Goal: Task Accomplishment & Management: Manage account settings

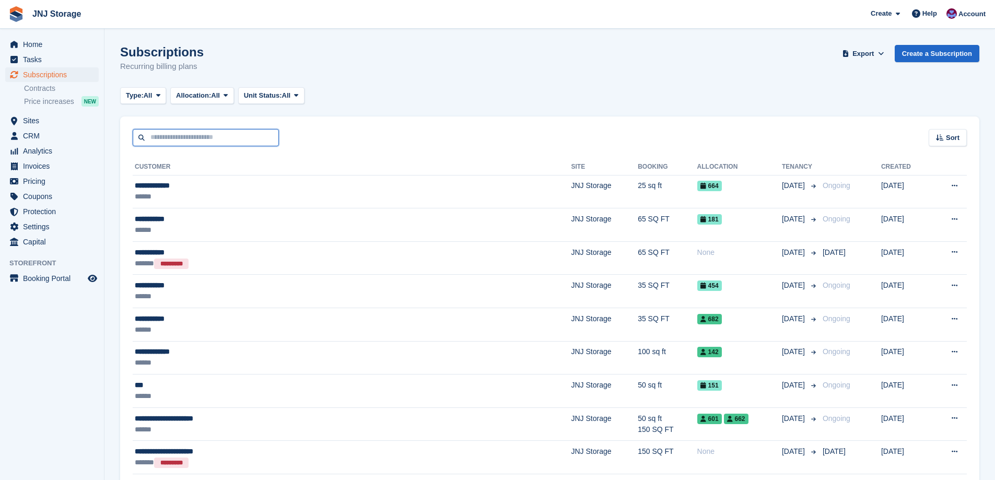
click at [156, 135] on input "text" at bounding box center [206, 137] width 146 height 17
type input "*******"
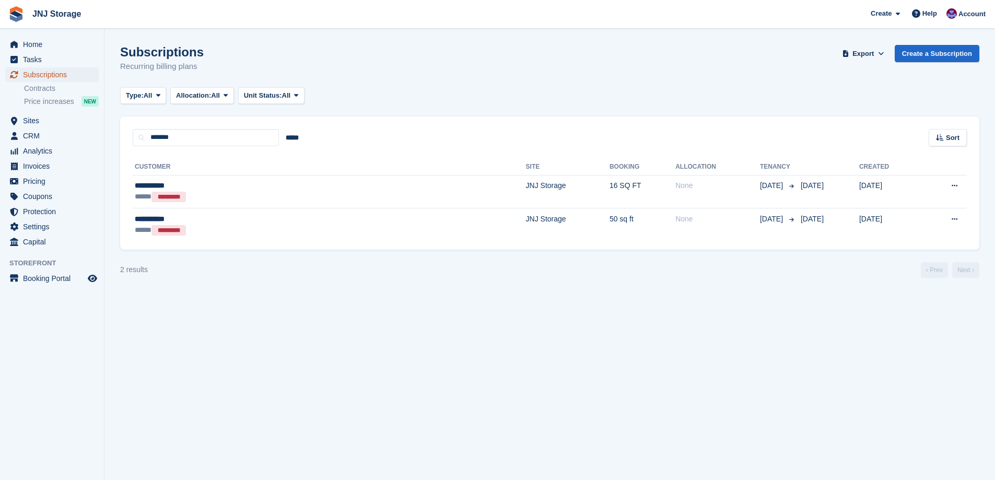
click at [35, 72] on span "Subscriptions" at bounding box center [54, 74] width 63 height 15
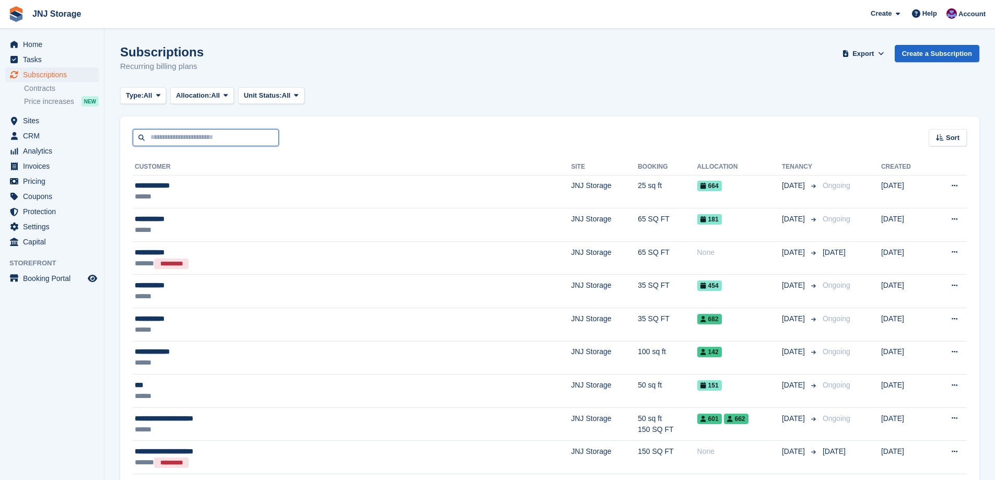
click at [206, 141] on input "text" at bounding box center [206, 137] width 146 height 17
type input "****"
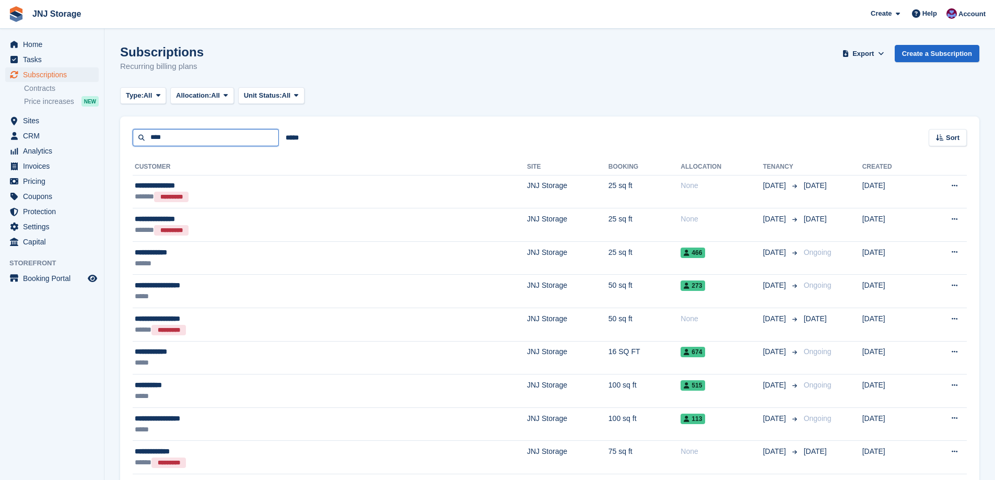
click at [206, 141] on input "****" at bounding box center [206, 137] width 146 height 17
type input "**********"
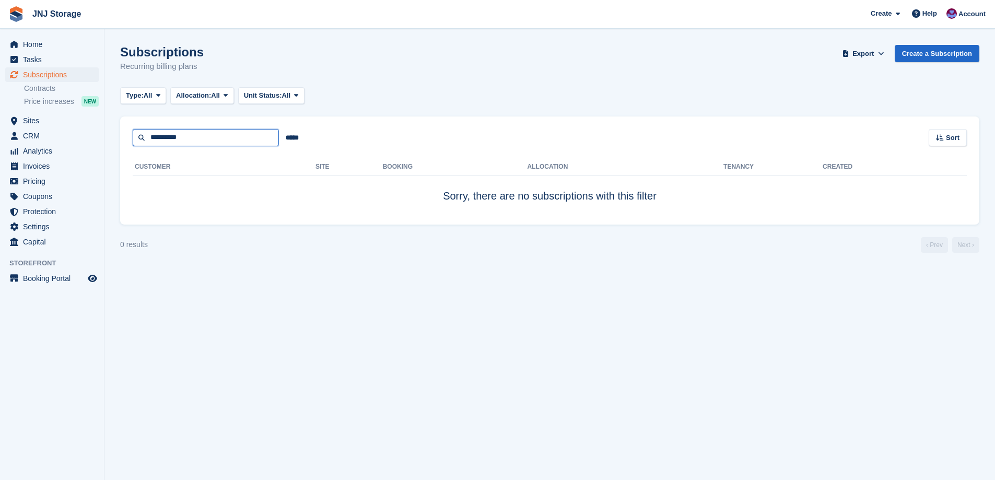
drag, startPoint x: 206, startPoint y: 141, endPoint x: 0, endPoint y: 81, distance: 214.8
click at [0, 83] on div "Home Tasks Subscriptions Subscriptions Subscriptions Contracts Price increases …" at bounding box center [497, 240] width 995 height 480
type input "**********"
drag, startPoint x: 201, startPoint y: 138, endPoint x: 65, endPoint y: 135, distance: 136.4
click at [65, 135] on div "Home Tasks Subscriptions Subscriptions Subscriptions Contracts Price increases …" at bounding box center [497, 240] width 995 height 480
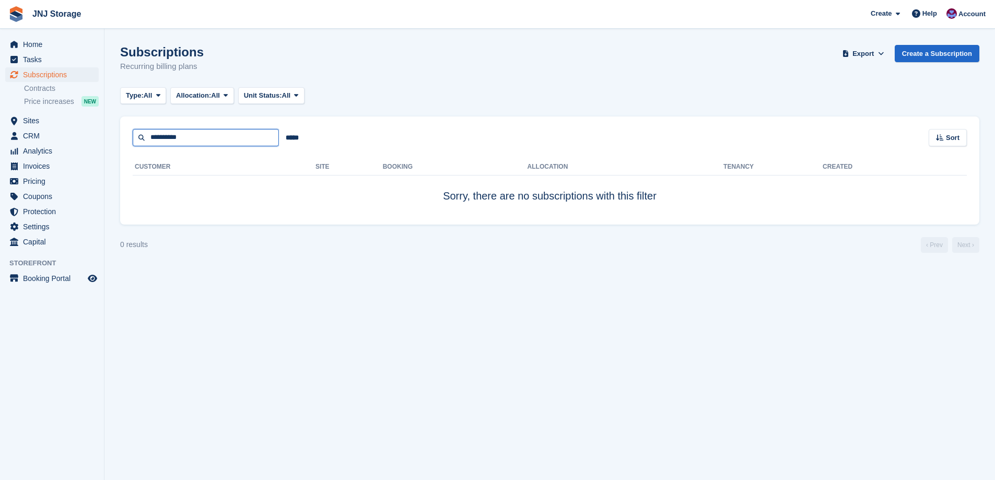
click at [235, 135] on input "**********" at bounding box center [206, 137] width 146 height 17
drag, startPoint x: 235, startPoint y: 135, endPoint x: 0, endPoint y: 28, distance: 258.1
click at [0, 50] on div "Home Tasks Subscriptions Subscriptions Subscriptions Contracts Price increases …" at bounding box center [497, 240] width 995 height 480
type input "*"
type input "********"
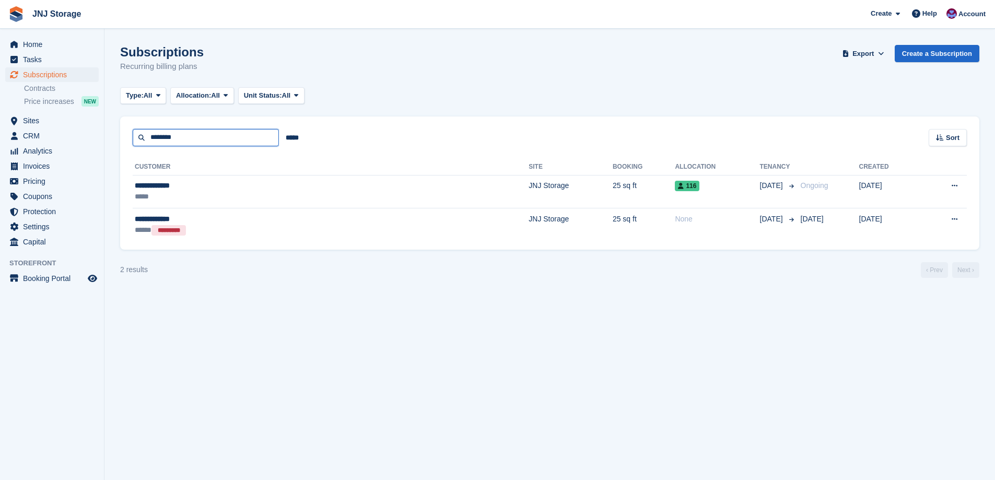
drag, startPoint x: 207, startPoint y: 146, endPoint x: 157, endPoint y: 137, distance: 50.9
click at [157, 137] on input "********" at bounding box center [206, 137] width 146 height 17
type input "*"
type input "****"
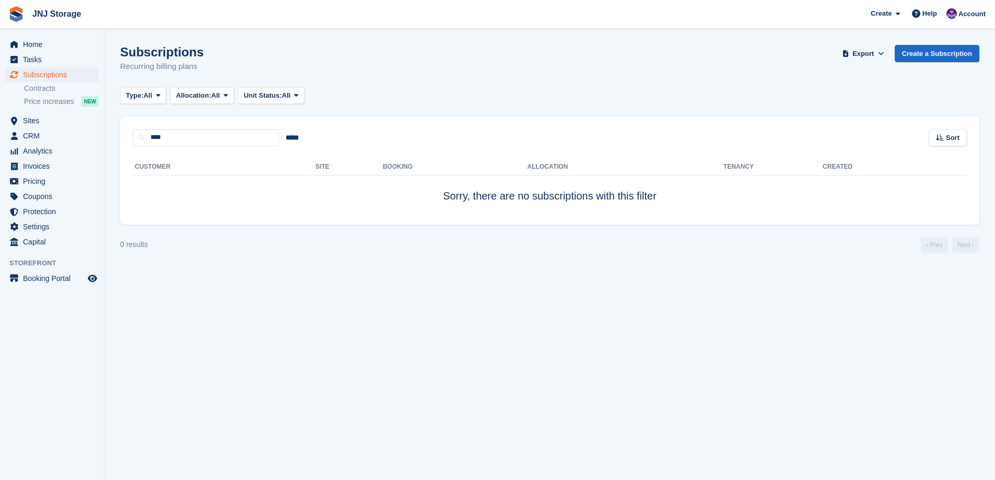
click at [202, 129] on div "**** ***** Sort Sort by Customer name Date created Move in date Move out date C…" at bounding box center [549, 131] width 859 height 30
click at [202, 140] on input "****" at bounding box center [206, 137] width 146 height 17
type input "****"
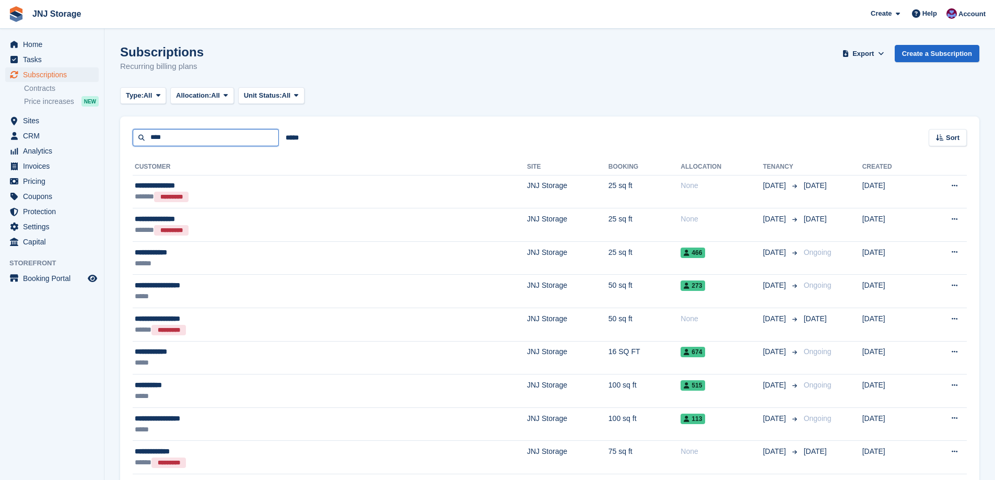
drag, startPoint x: 135, startPoint y: 139, endPoint x: 0, endPoint y: 137, distance: 134.8
click at [0, 137] on div "Home Tasks Subscriptions Subscriptions Subscriptions Contracts Price increases …" at bounding box center [497, 429] width 995 height 858
type input "*"
click at [37, 122] on span "Sites" at bounding box center [54, 120] width 63 height 15
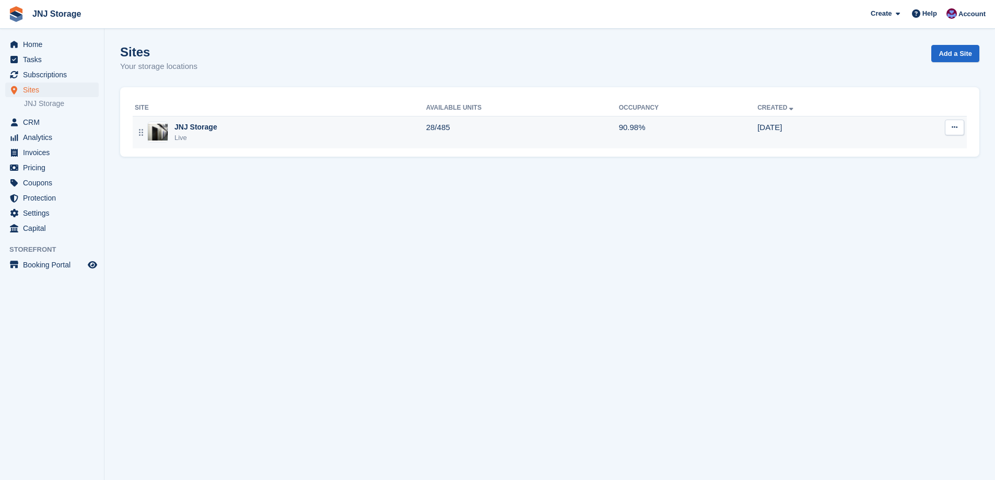
click at [212, 127] on div "JNJ Storage" at bounding box center [195, 127] width 43 height 11
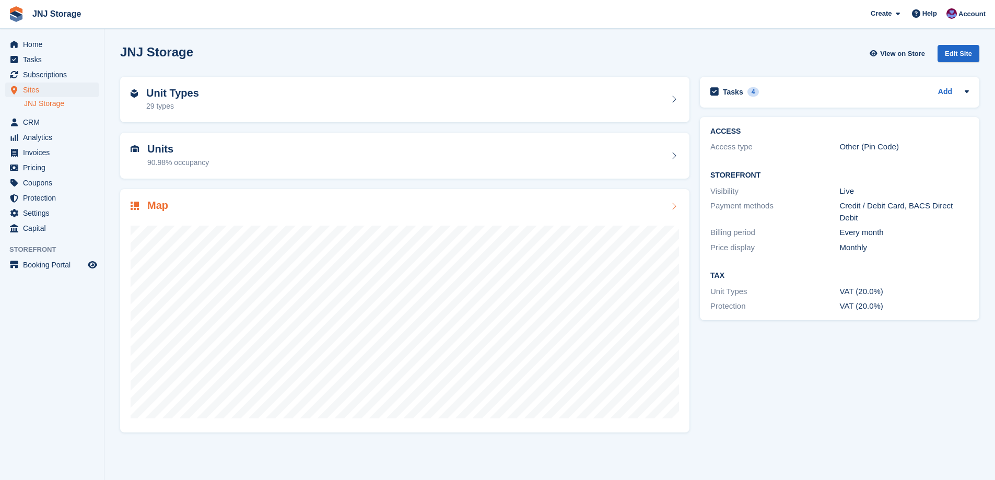
click at [209, 207] on div "Map" at bounding box center [405, 207] width 549 height 14
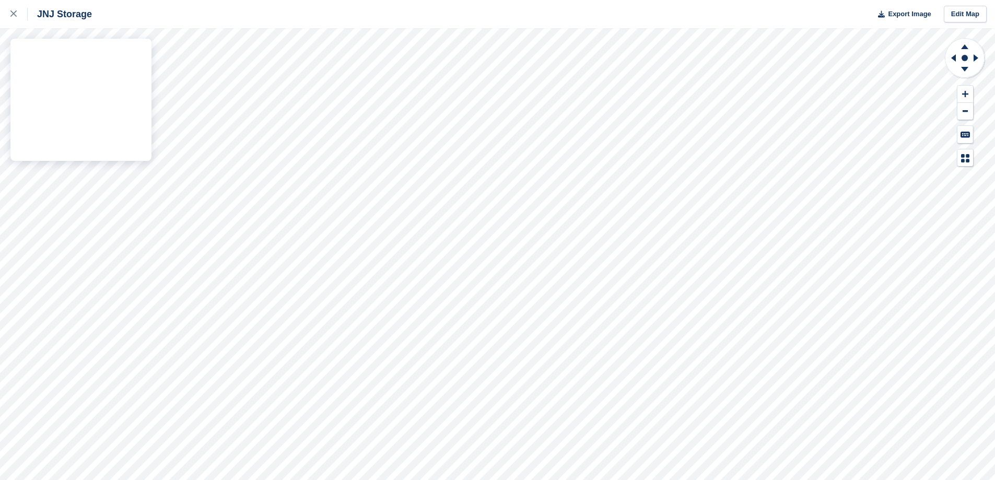
click at [135, 77] on div "JNJ Storage Export Image Edit Map" at bounding box center [497, 240] width 995 height 480
click at [135, 97] on div "JNJ Storage Export Image Edit Map" at bounding box center [497, 240] width 995 height 480
click at [144, 118] on div "JNJ Storage Export Image Edit Map" at bounding box center [497, 240] width 995 height 480
click at [123, 71] on div "JNJ Storage Export Image Edit Map" at bounding box center [497, 240] width 995 height 480
click at [114, 71] on div "JNJ Storage Export Image Edit Map" at bounding box center [497, 240] width 995 height 480
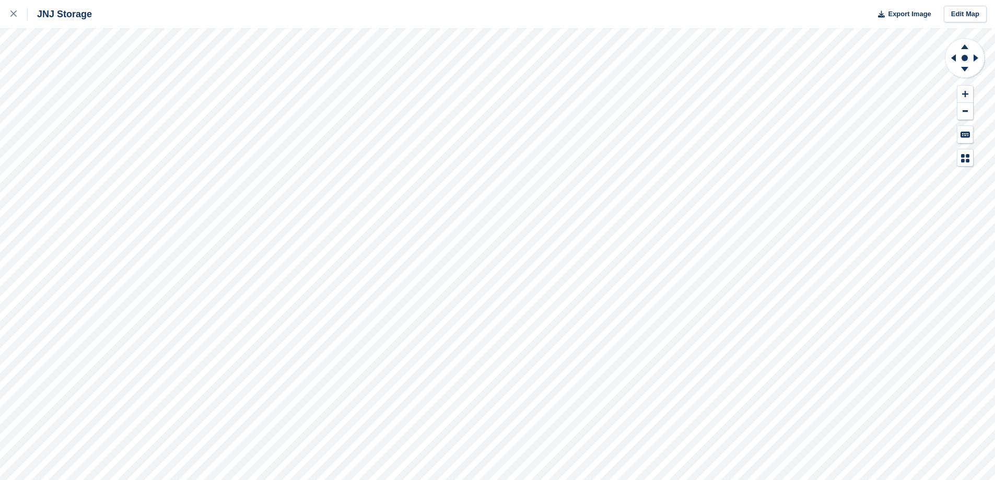
click at [109, 68] on div "JNJ Storage Export Image Edit Map" at bounding box center [497, 240] width 995 height 480
click at [117, 70] on div "JNJ Storage Export Image Edit Map" at bounding box center [497, 240] width 995 height 480
click at [100, 73] on div "JNJ Storage Export Image Edit Map" at bounding box center [497, 240] width 995 height 480
click at [145, 96] on div "JNJ Storage Export Image Edit Map" at bounding box center [497, 240] width 995 height 480
click at [143, 115] on div "JNJ Storage Export Image Edit Map" at bounding box center [497, 240] width 995 height 480
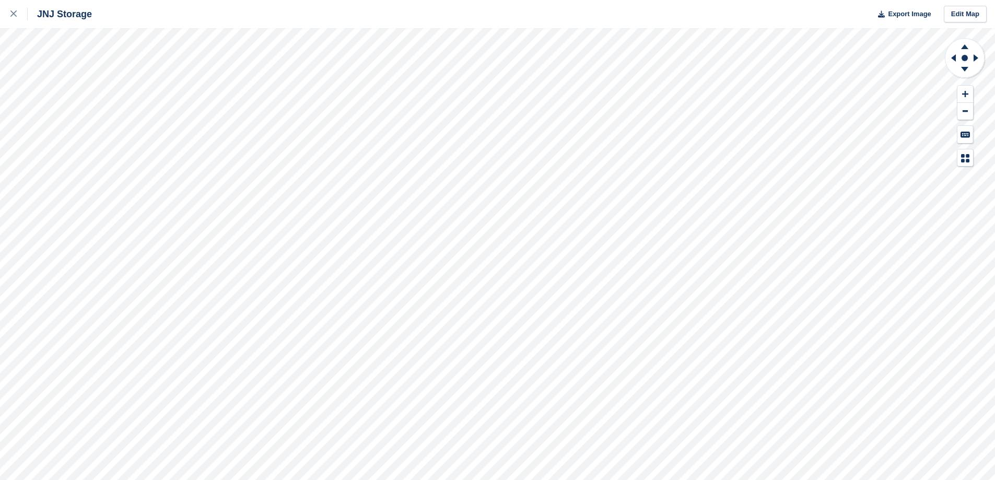
click at [138, 132] on div "JNJ Storage Export Image Edit Map" at bounding box center [497, 240] width 995 height 480
click at [100, 181] on div "JNJ Storage Export Image Edit Map" at bounding box center [497, 240] width 995 height 480
click at [103, 68] on div "JNJ Storage Export Image Edit Map" at bounding box center [497, 240] width 995 height 480
click at [100, 68] on div "JNJ Storage Export Image Edit Map" at bounding box center [497, 240] width 995 height 480
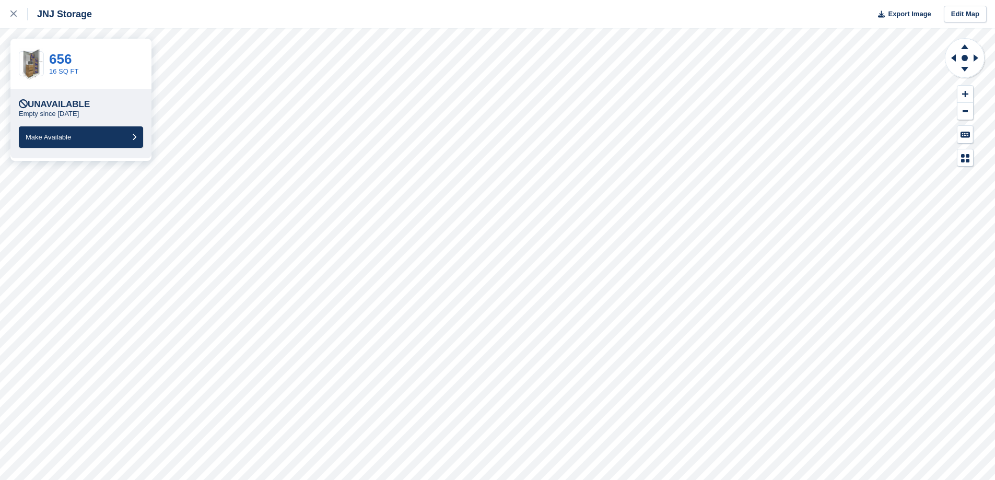
click at [61, 101] on div "Unavailable" at bounding box center [54, 104] width 71 height 10
click at [65, 59] on link "656" at bounding box center [60, 59] width 22 height 16
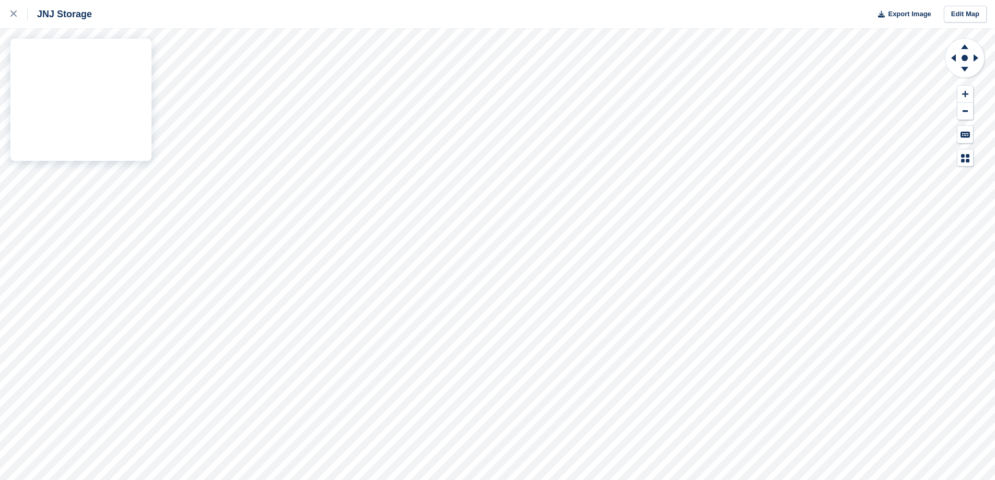
click at [89, 71] on div "JNJ Storage Export Image Edit Map" at bounding box center [497, 240] width 995 height 480
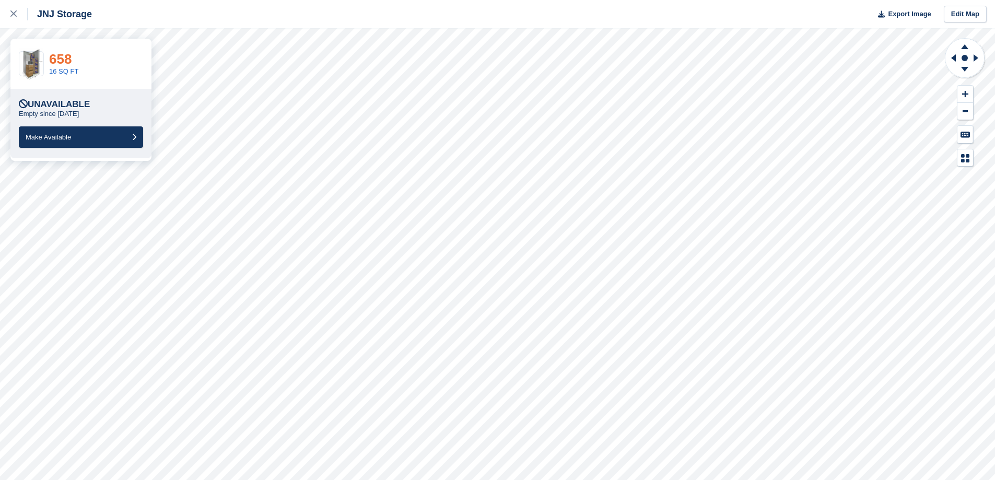
click at [62, 59] on link "658" at bounding box center [60, 59] width 22 height 16
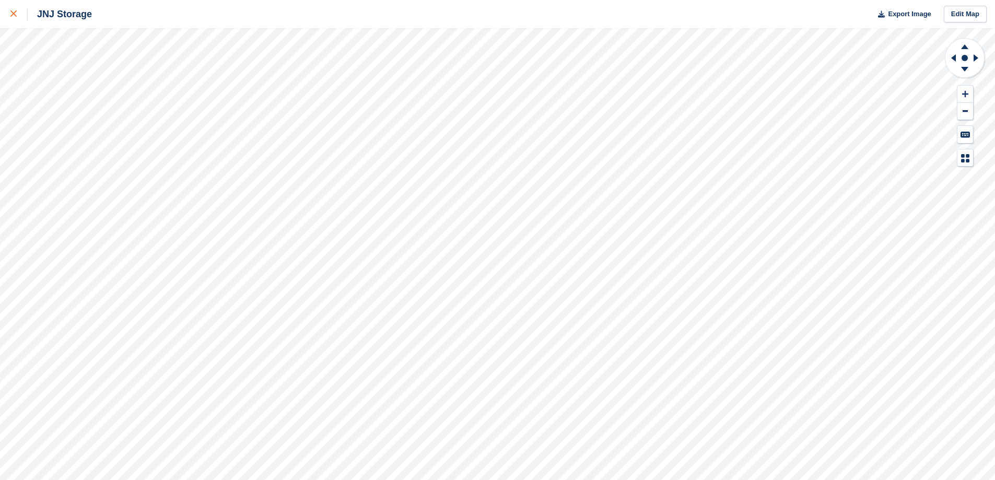
click at [19, 20] on link at bounding box center [14, 14] width 28 height 28
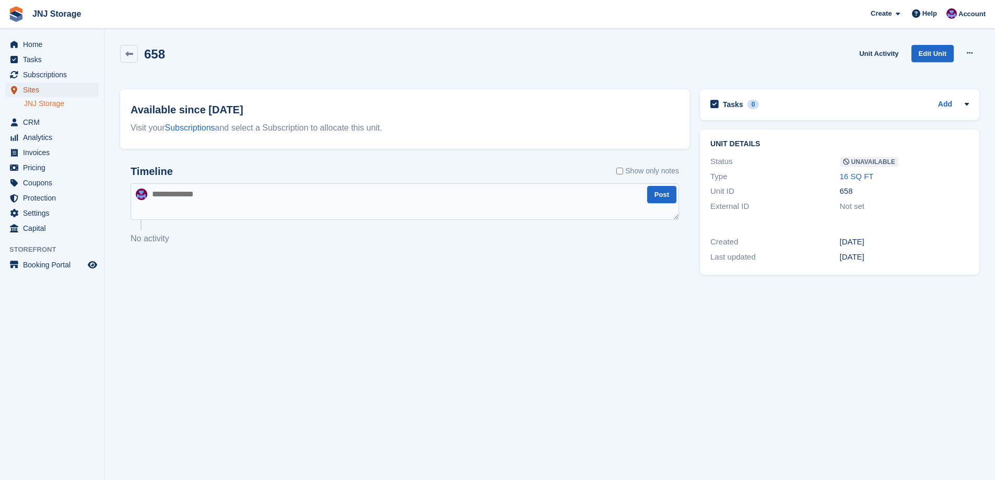
click at [59, 87] on span "Sites" at bounding box center [54, 90] width 63 height 15
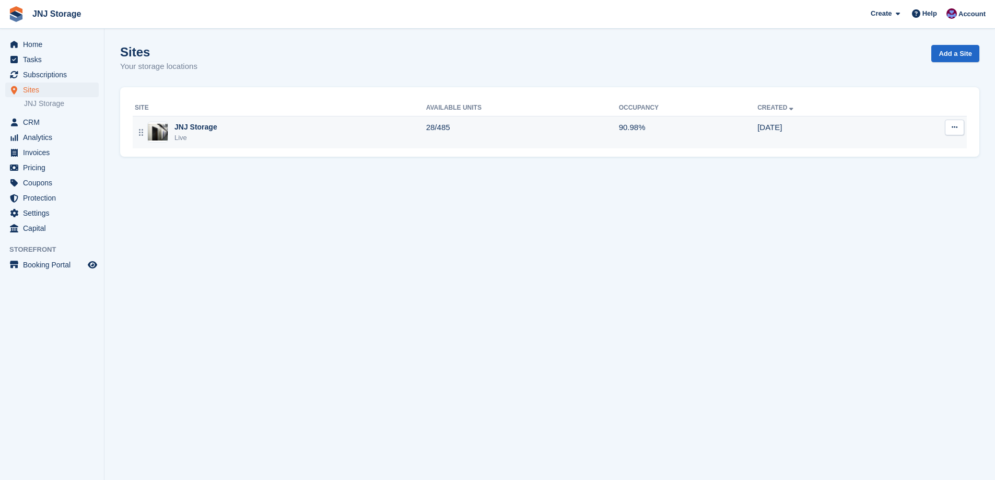
click at [214, 134] on div "JNJ Storage Live" at bounding box center [280, 132] width 291 height 21
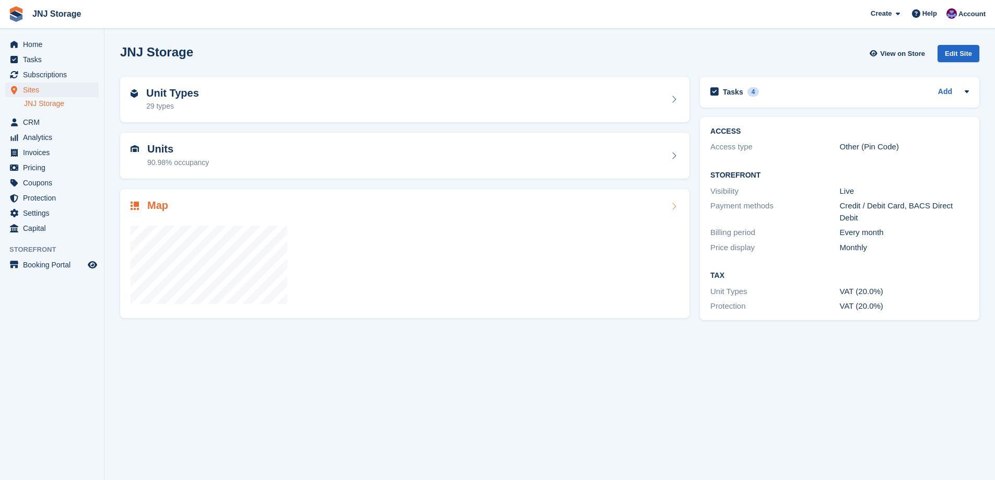
click at [321, 218] on div at bounding box center [405, 260] width 549 height 95
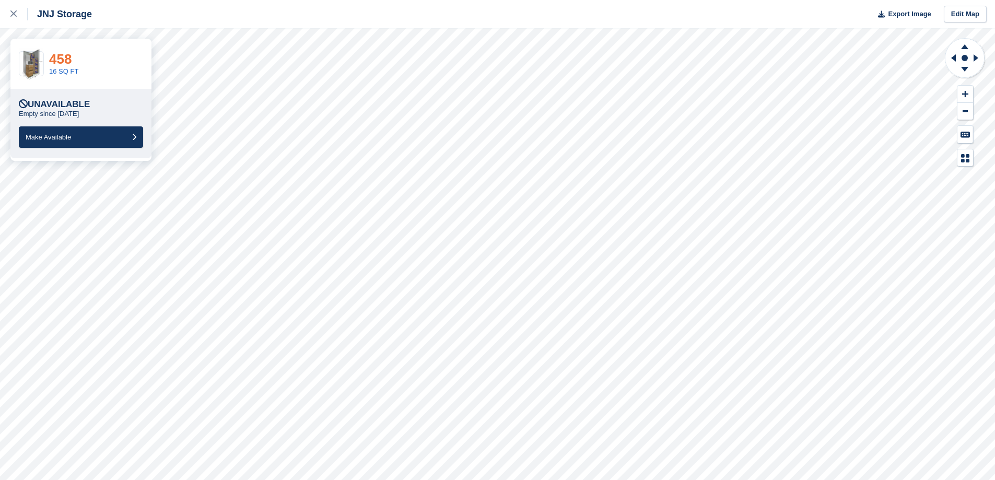
click at [57, 58] on link "458" at bounding box center [60, 59] width 22 height 16
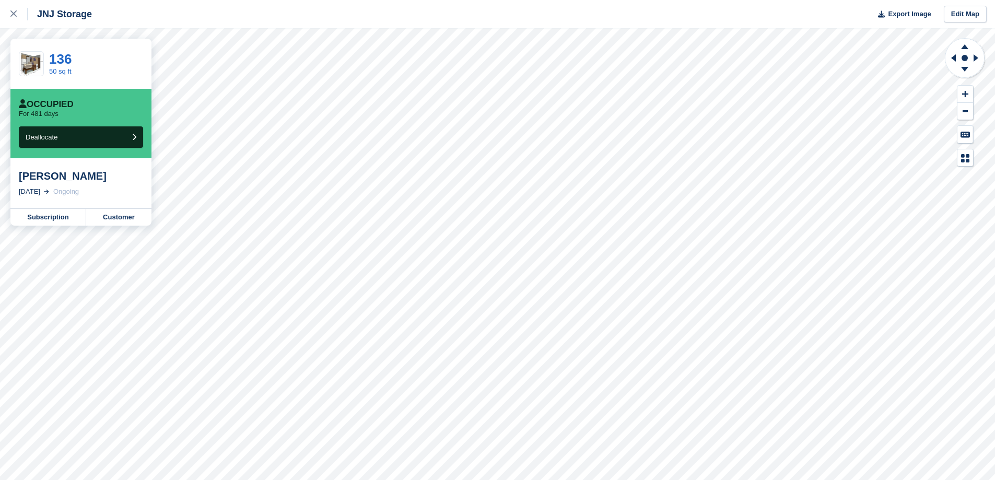
click at [975, 116] on div at bounding box center [964, 102] width 41 height 129
click at [975, 109] on div at bounding box center [964, 102] width 41 height 129
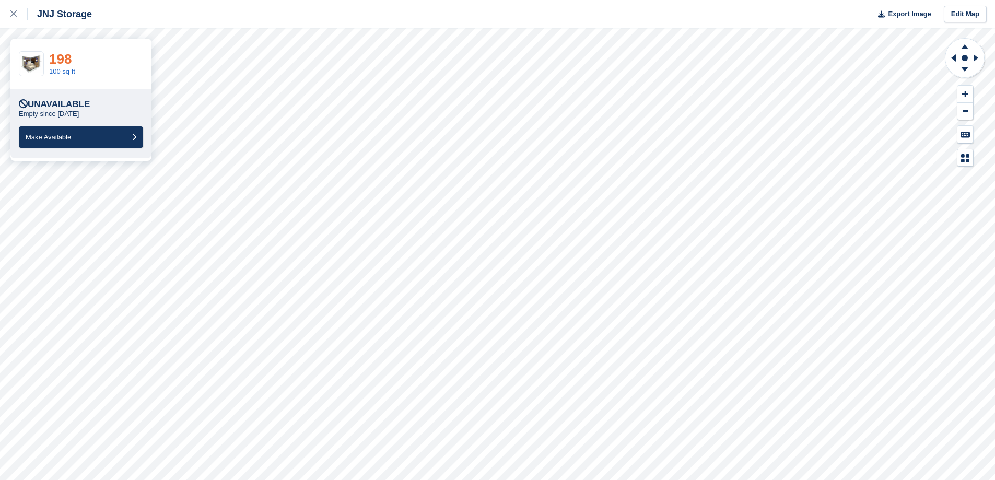
click at [66, 55] on link "198" at bounding box center [60, 59] width 22 height 16
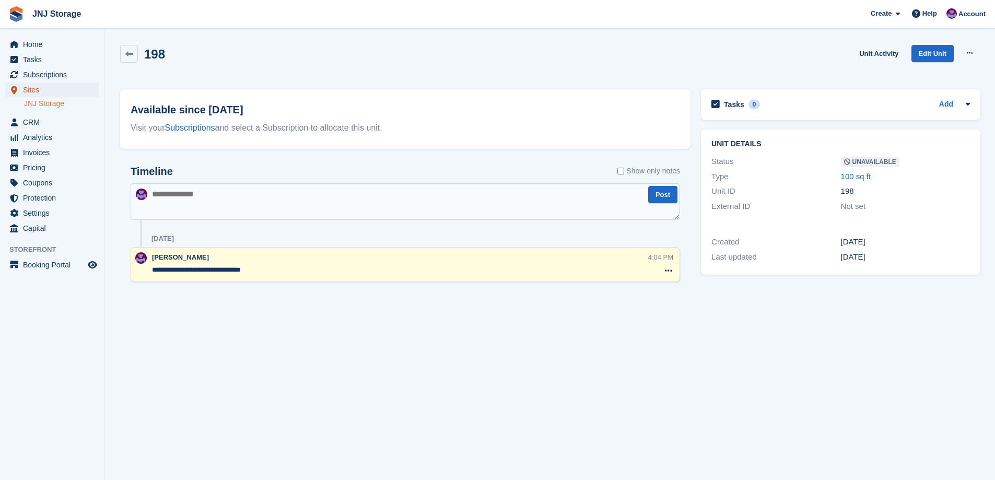
click at [50, 92] on span "Sites" at bounding box center [54, 90] width 63 height 15
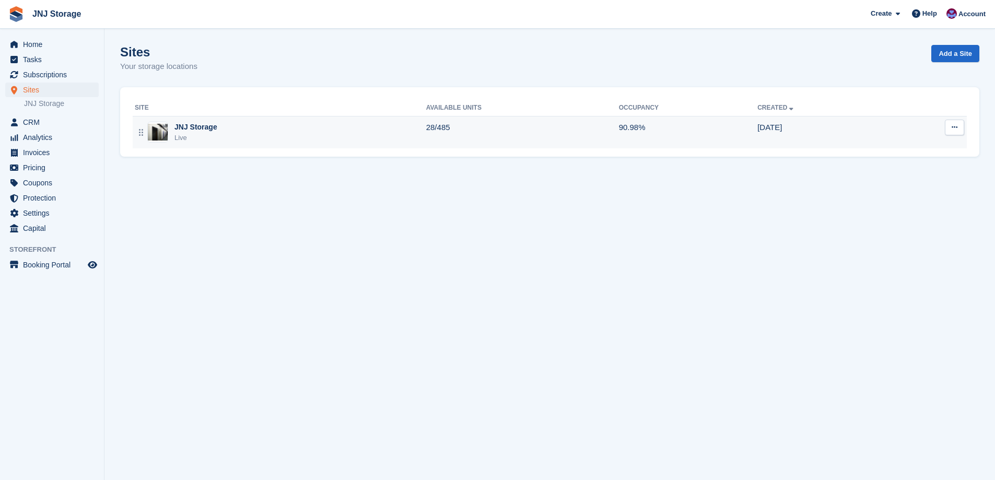
click at [185, 129] on div "JNJ Storage" at bounding box center [195, 127] width 43 height 11
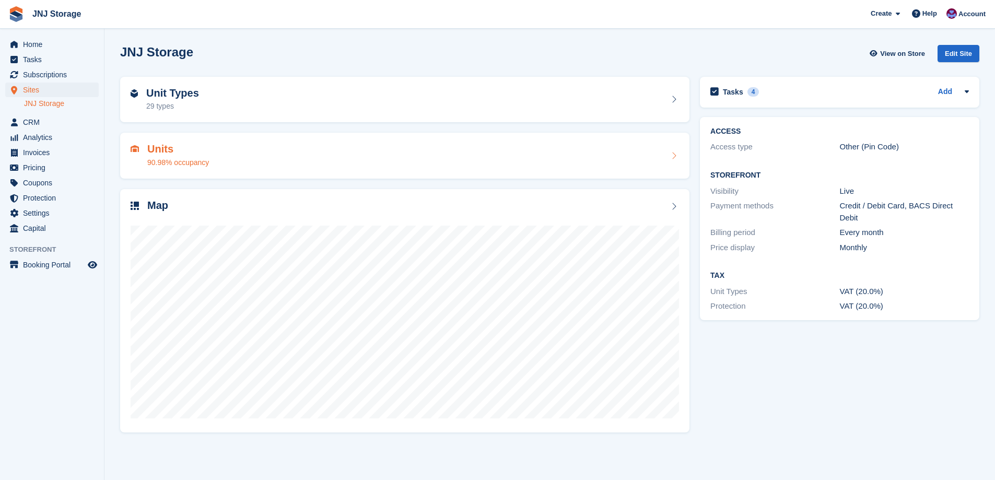
click at [224, 161] on div "Units 90.98% occupancy" at bounding box center [405, 155] width 549 height 25
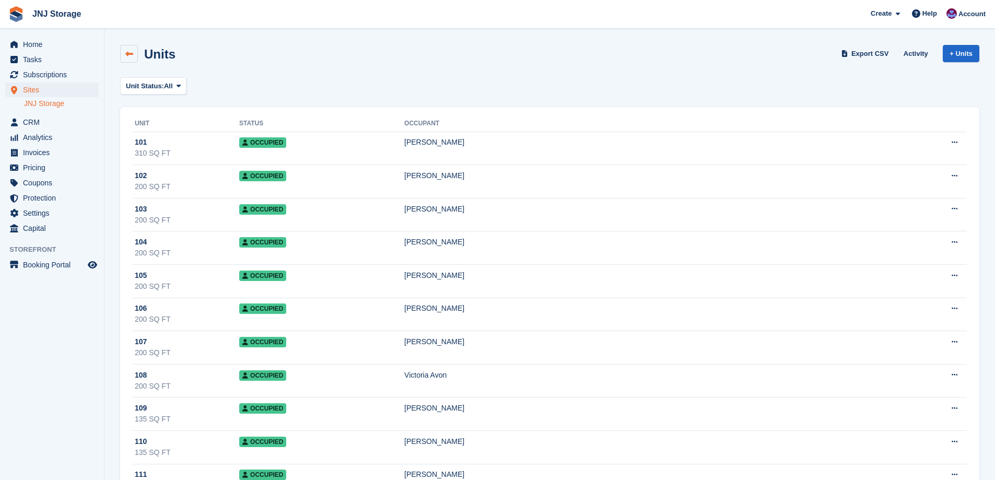
click at [129, 58] on link at bounding box center [129, 54] width 18 height 18
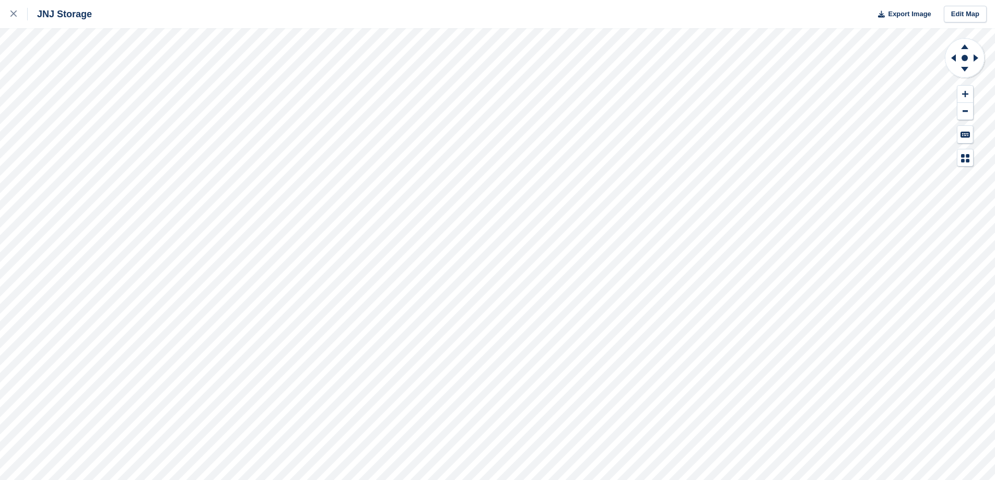
click at [86, 71] on div "JNJ Storage Export Image Edit Map" at bounding box center [497, 240] width 995 height 480
click at [101, 72] on div "JNJ Storage Export Image Edit Map" at bounding box center [497, 240] width 995 height 480
click at [141, 77] on div "JNJ Storage Export Image Edit Map" at bounding box center [497, 240] width 995 height 480
click at [110, 72] on div "JNJ Storage Export Image Edit Map" at bounding box center [497, 240] width 995 height 480
click at [116, 72] on div "JNJ Storage Export Image Edit Map" at bounding box center [497, 240] width 995 height 480
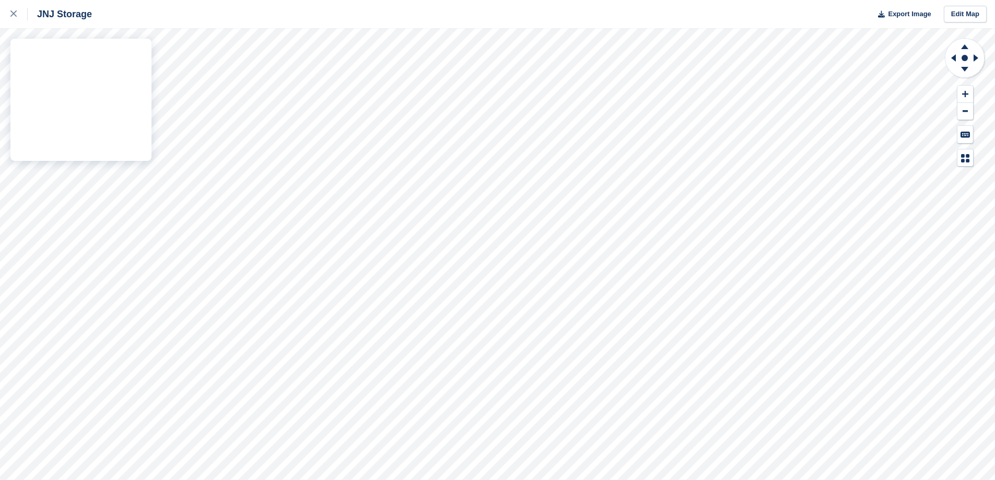
click at [126, 71] on div "JNJ Storage Export Image Edit Map" at bounding box center [497, 240] width 995 height 480
click at [143, 95] on div "JNJ Storage Export Image Edit Map" at bounding box center [497, 240] width 995 height 480
click at [137, 110] on div "JNJ Storage Export Image Edit Map" at bounding box center [497, 240] width 995 height 480
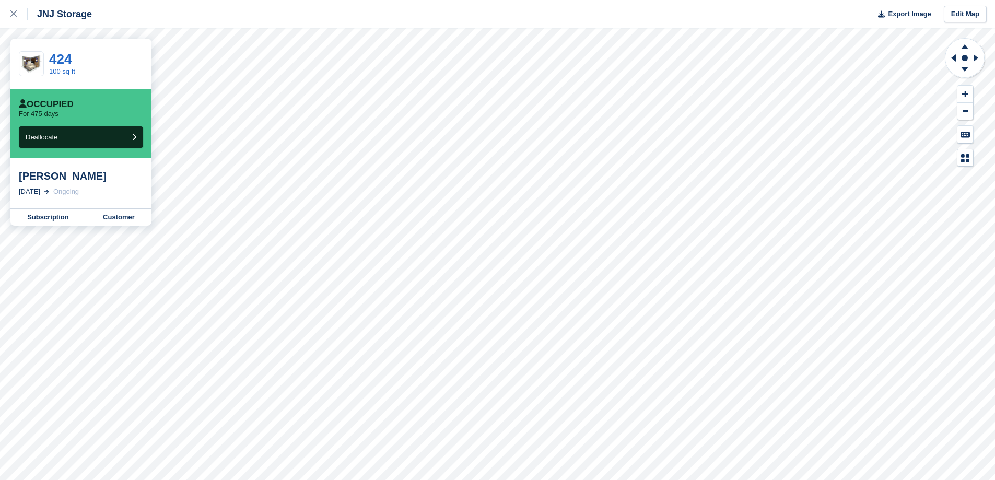
click at [142, 193] on div "2 Aug, 2024 Ongoing" at bounding box center [81, 191] width 124 height 10
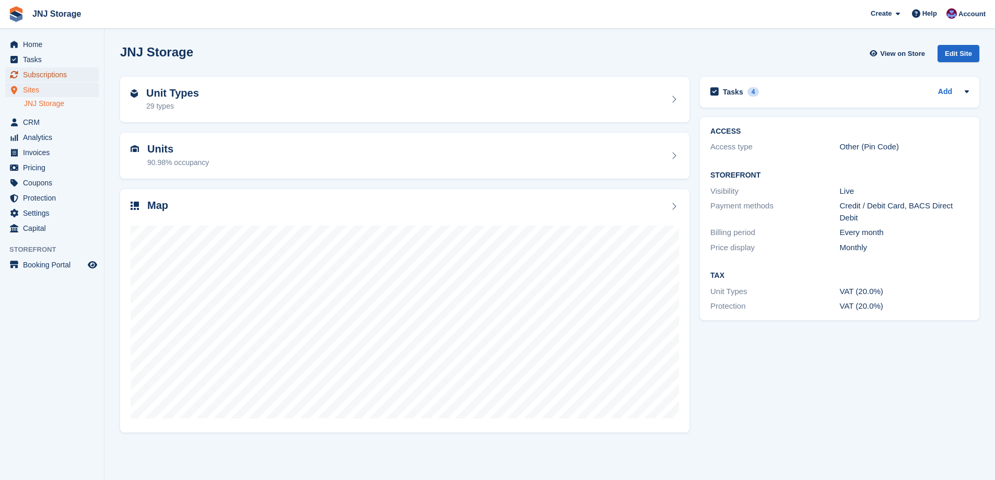
click at [45, 74] on span "Subscriptions" at bounding box center [54, 74] width 63 height 15
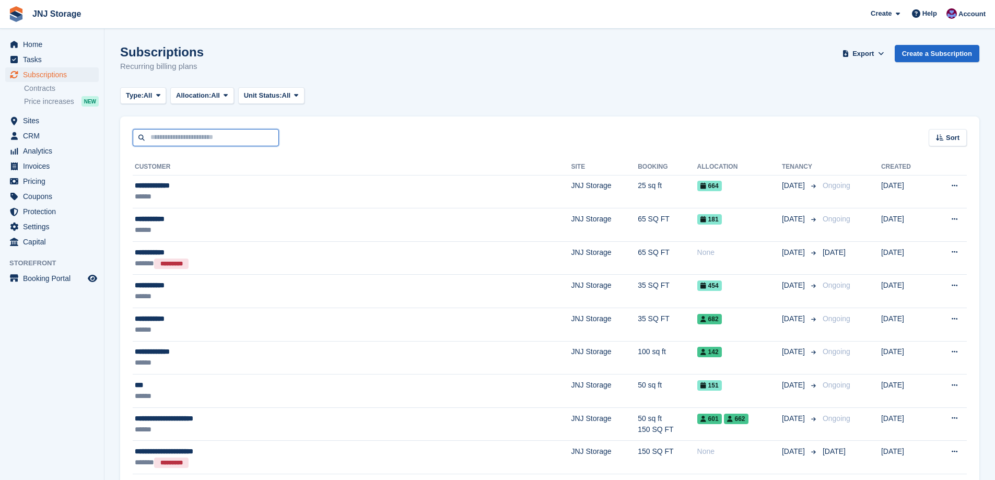
click at [157, 137] on input "text" at bounding box center [206, 137] width 146 height 17
type input "*****"
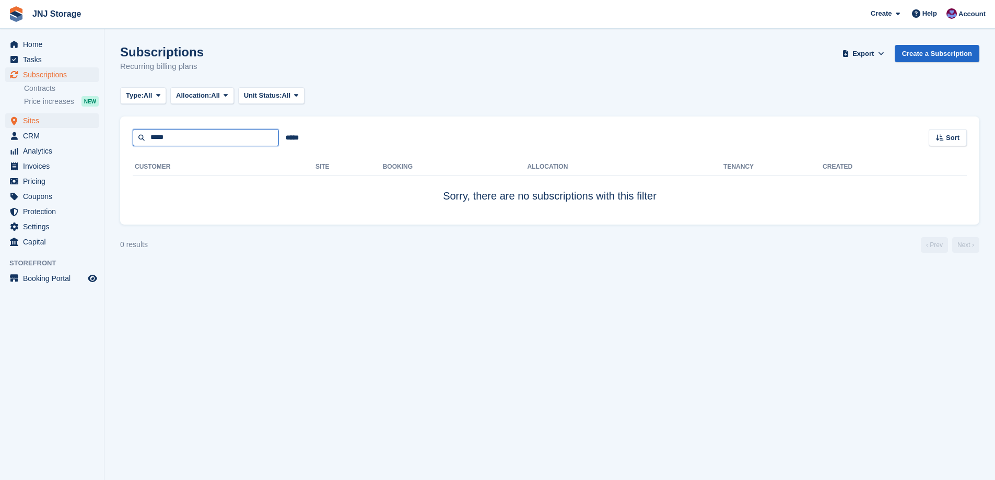
drag, startPoint x: 195, startPoint y: 141, endPoint x: 22, endPoint y: 122, distance: 174.5
click at [24, 122] on div "Home Tasks Subscriptions Subscriptions Subscriptions Contracts Price increases …" at bounding box center [497, 240] width 995 height 480
type input "****"
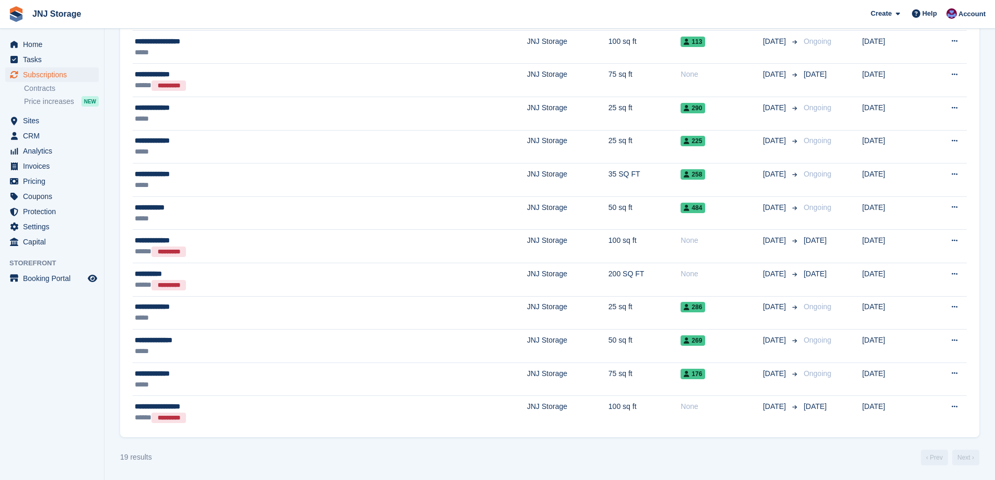
scroll to position [378, 0]
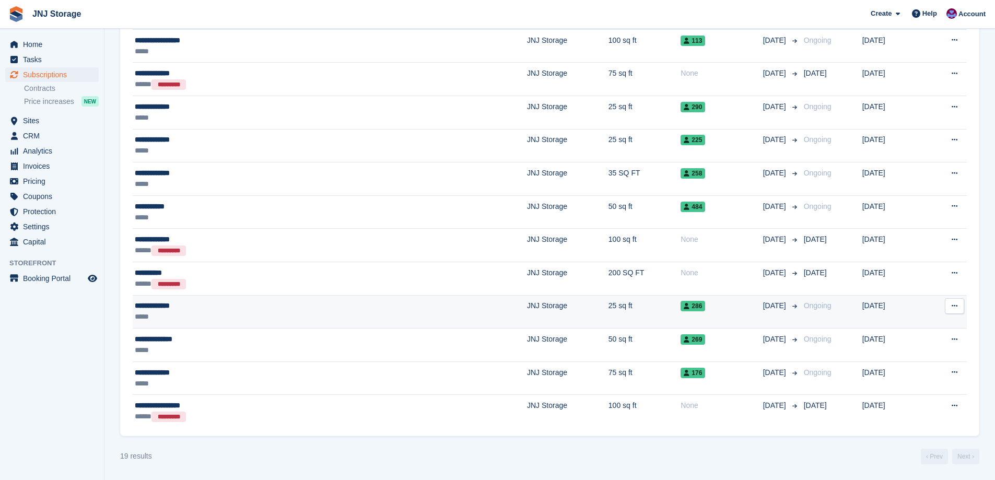
click at [203, 307] on div "**********" at bounding box center [231, 305] width 193 height 11
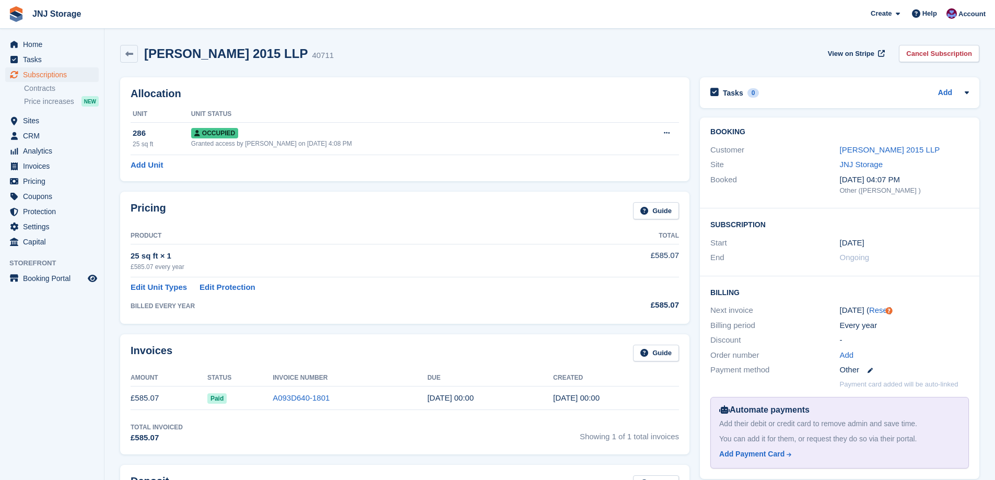
click at [867, 143] on div "Customer [PERSON_NAME] 2015 LLP" at bounding box center [839, 150] width 259 height 15
click at [866, 149] on link "[PERSON_NAME] 2015 LLP" at bounding box center [890, 149] width 100 height 9
click at [52, 74] on span "Subscriptions" at bounding box center [54, 74] width 63 height 15
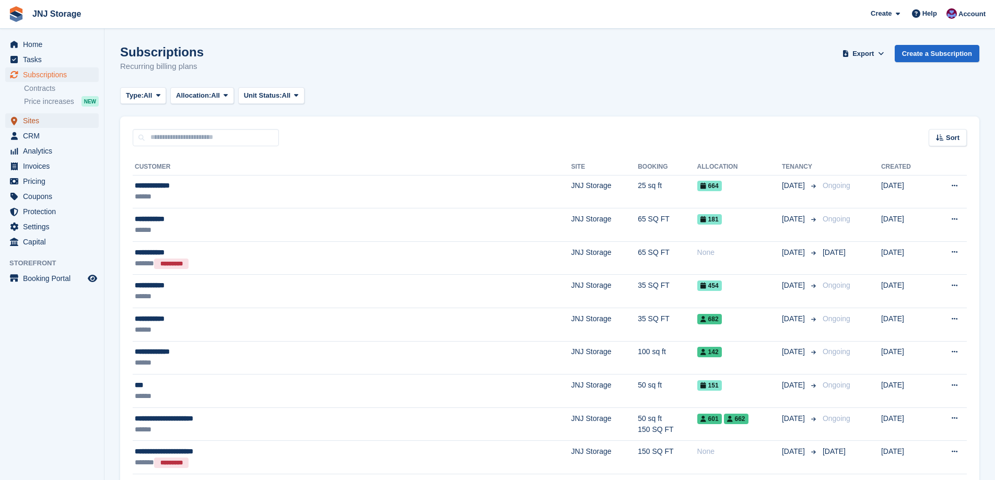
click at [41, 118] on span "Sites" at bounding box center [54, 120] width 63 height 15
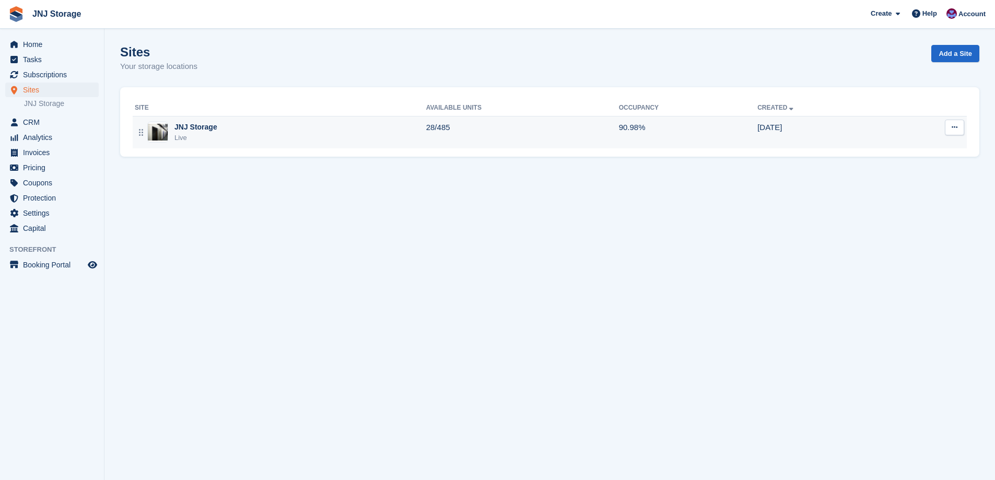
click at [222, 132] on div "JNJ Storage Live" at bounding box center [280, 132] width 291 height 21
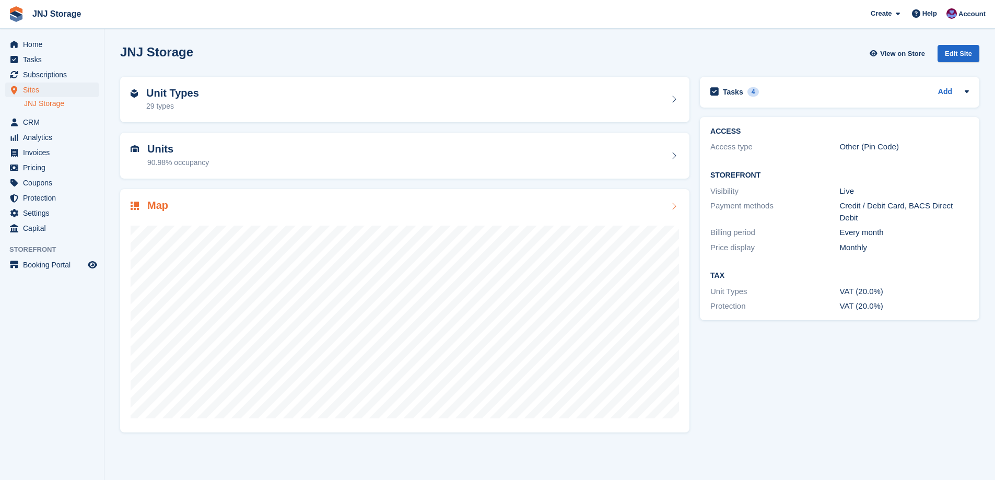
click at [223, 213] on div at bounding box center [405, 317] width 549 height 209
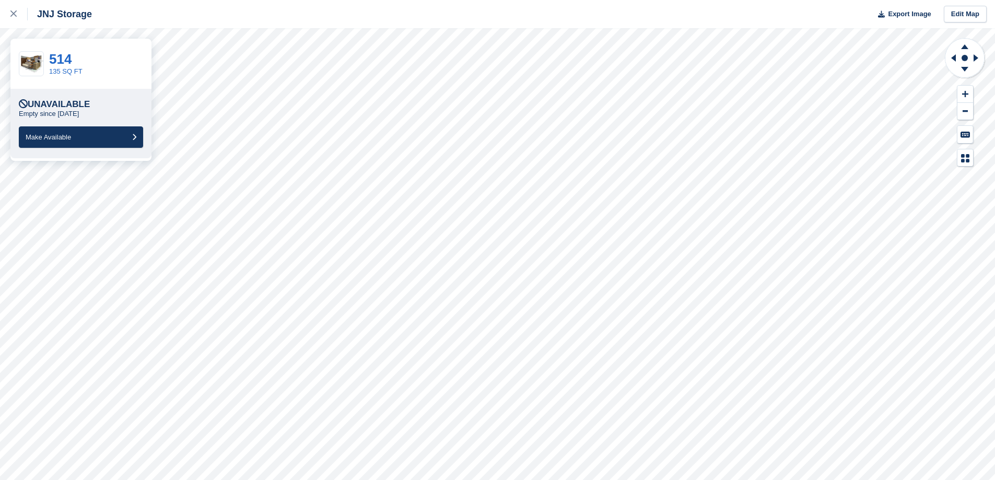
click at [66, 106] on div "Unavailable" at bounding box center [54, 104] width 71 height 10
click at [65, 61] on link "514" at bounding box center [60, 59] width 22 height 16
click at [59, 63] on link "650" at bounding box center [60, 59] width 22 height 16
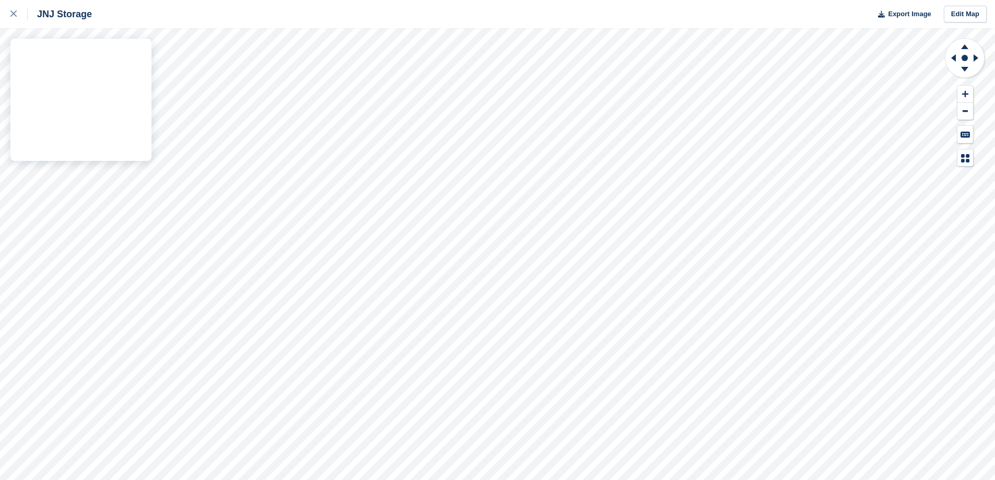
click at [148, 78] on div "JNJ Storage Export Image Edit Map" at bounding box center [497, 240] width 995 height 480
click at [124, 70] on div "JNJ Storage Export Image Edit Map" at bounding box center [497, 240] width 995 height 480
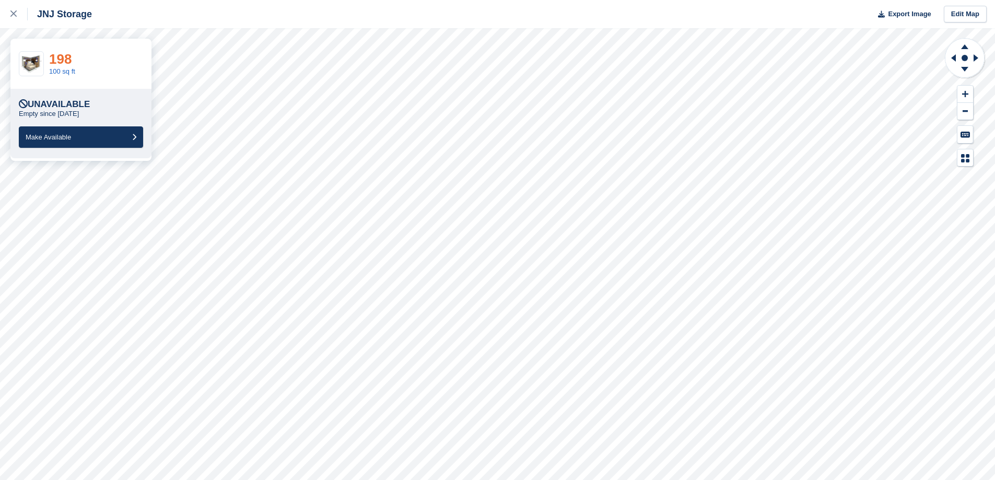
click at [57, 51] on link "198" at bounding box center [60, 59] width 22 height 16
click at [60, 64] on link "150" at bounding box center [60, 59] width 22 height 16
click at [57, 61] on link "650" at bounding box center [60, 59] width 22 height 16
click at [61, 61] on link "614" at bounding box center [60, 59] width 22 height 16
click at [57, 62] on link "150" at bounding box center [60, 59] width 22 height 16
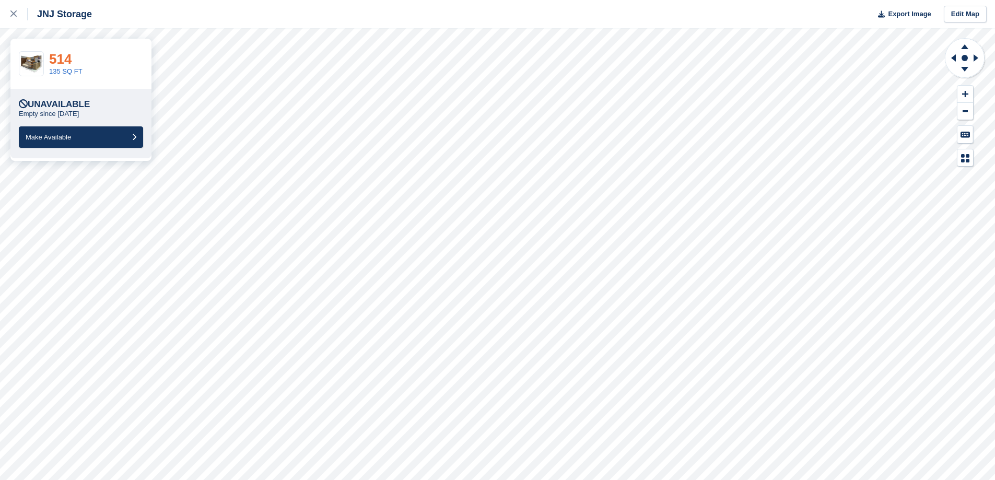
click at [66, 54] on link "514" at bounding box center [60, 59] width 22 height 16
click at [61, 61] on link "150" at bounding box center [60, 59] width 22 height 16
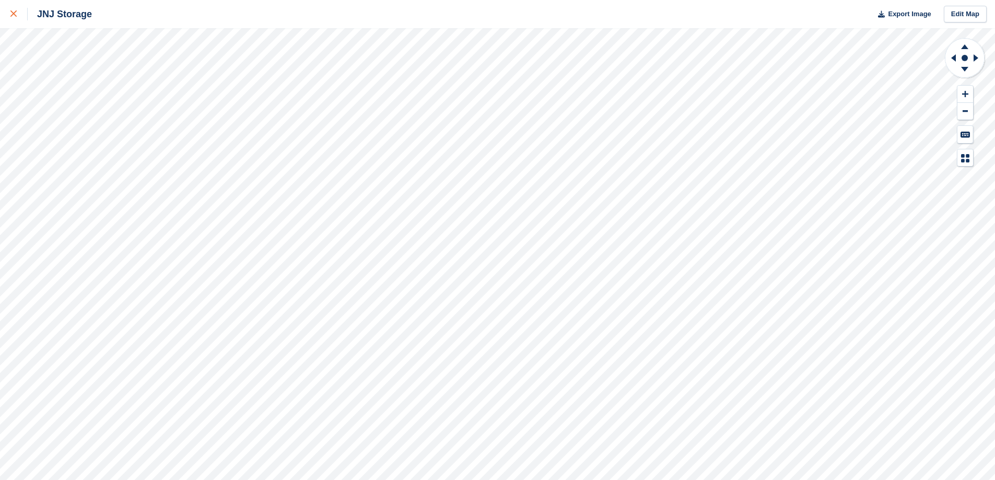
click at [10, 14] on icon at bounding box center [13, 13] width 6 height 6
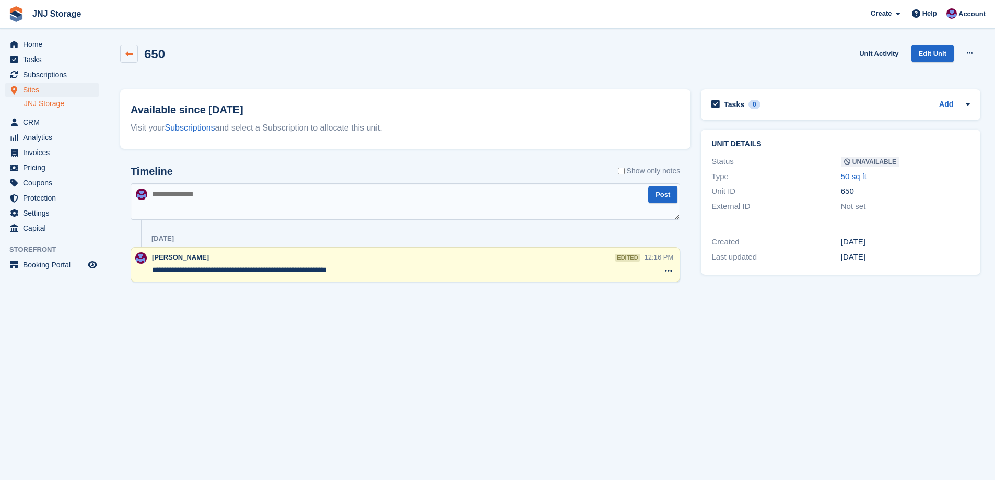
click at [127, 57] on icon at bounding box center [129, 54] width 8 height 8
click at [51, 75] on span "Subscriptions" at bounding box center [54, 74] width 63 height 15
click at [133, 52] on icon at bounding box center [129, 54] width 8 height 8
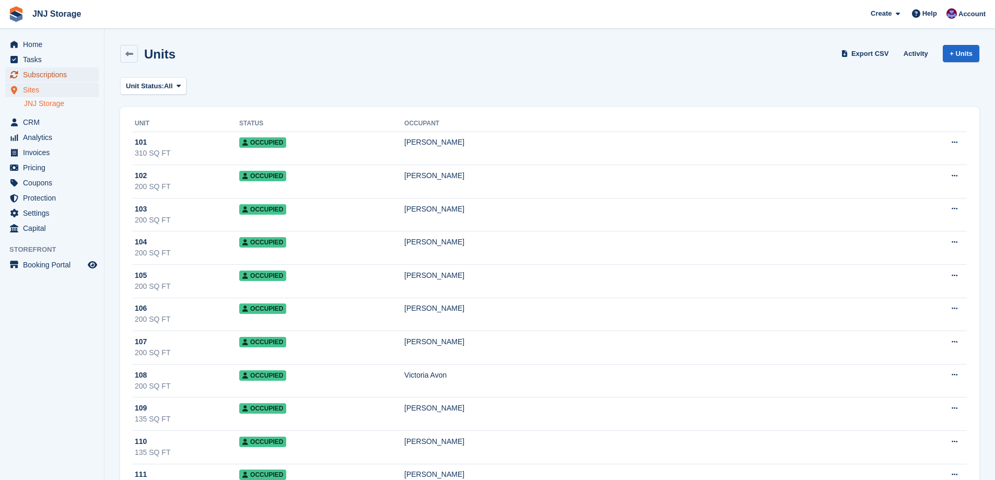
click at [47, 78] on span "Subscriptions" at bounding box center [54, 74] width 63 height 15
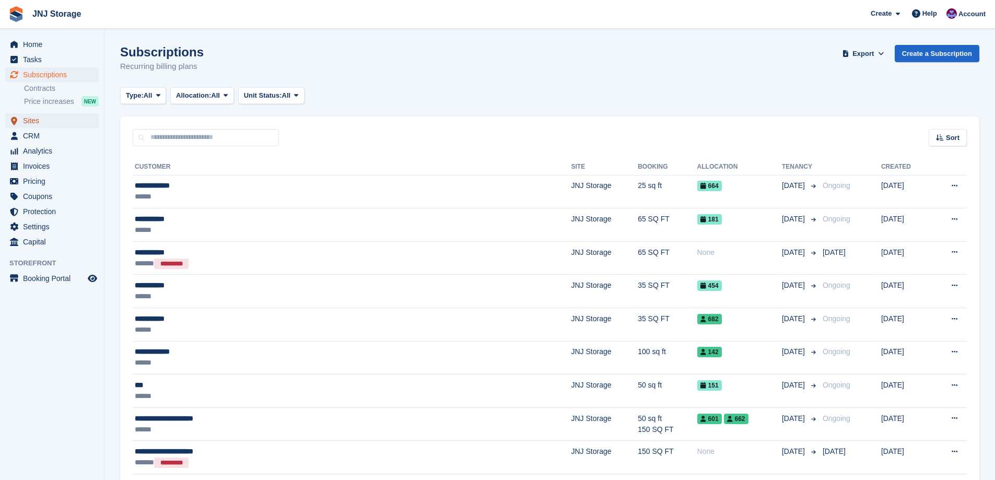
click at [57, 124] on span "Sites" at bounding box center [54, 120] width 63 height 15
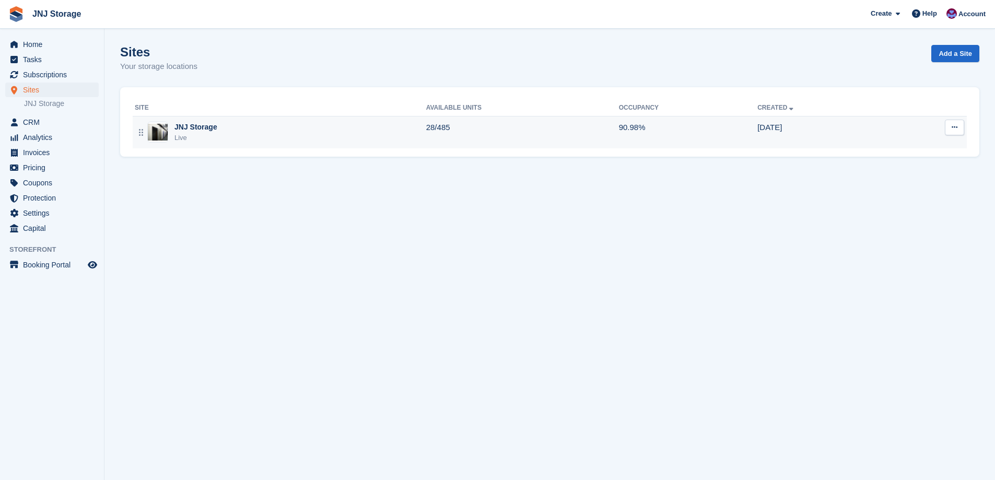
click at [326, 127] on div "JNJ Storage Live" at bounding box center [280, 132] width 291 height 21
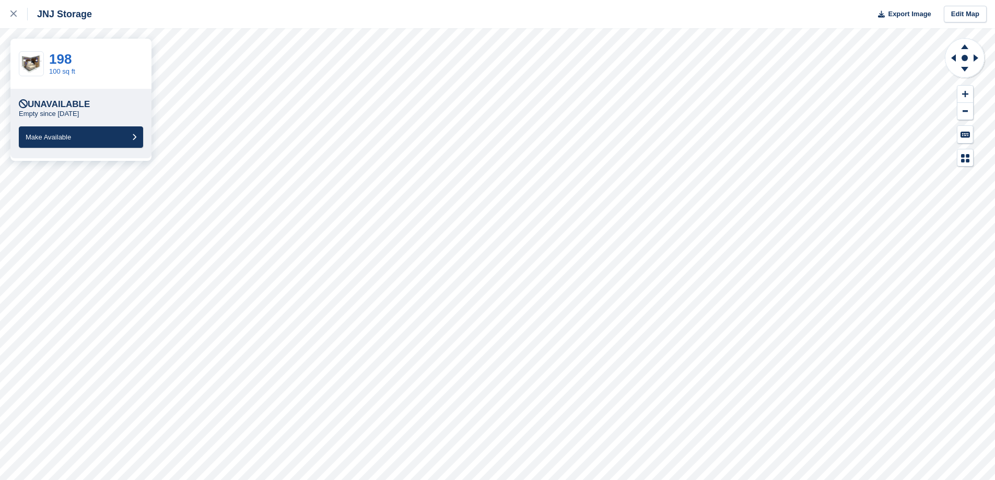
click at [52, 103] on div "Unavailable" at bounding box center [54, 104] width 71 height 10
click at [60, 63] on link "198" at bounding box center [60, 59] width 22 height 16
click at [67, 59] on link "658" at bounding box center [60, 59] width 22 height 16
click at [63, 61] on link "658" at bounding box center [60, 59] width 22 height 16
click at [60, 59] on link "150" at bounding box center [60, 59] width 22 height 16
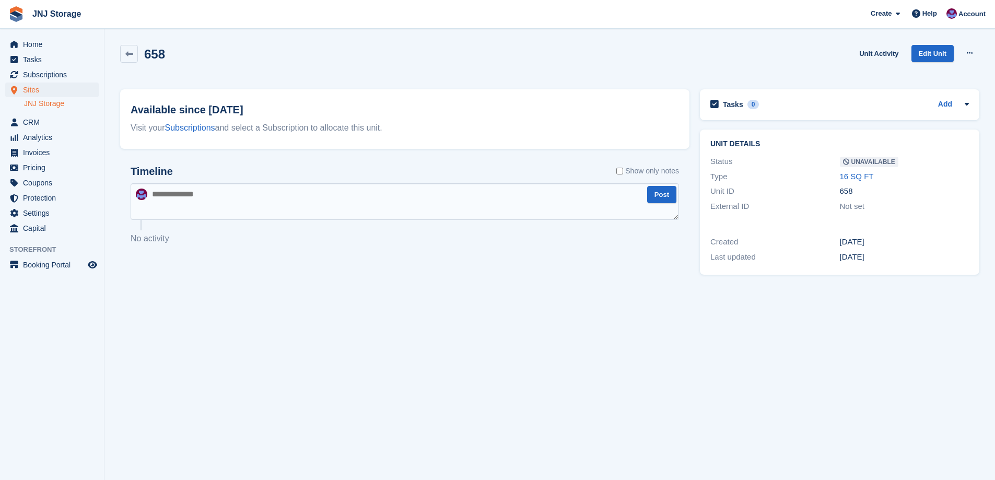
click at [255, 208] on textarea at bounding box center [405, 201] width 549 height 37
type textarea "**********"
click at [655, 195] on button "Post" at bounding box center [661, 194] width 29 height 17
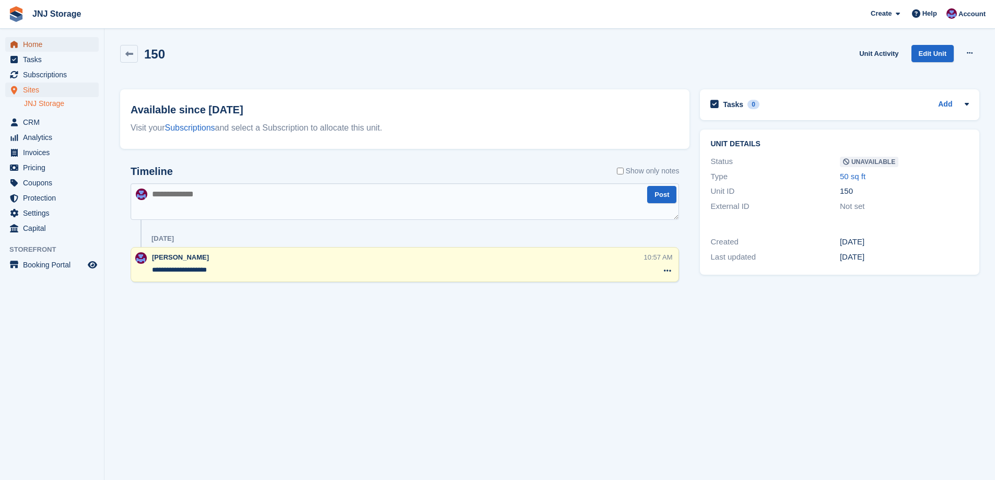
click at [85, 42] on span "Home" at bounding box center [54, 44] width 63 height 15
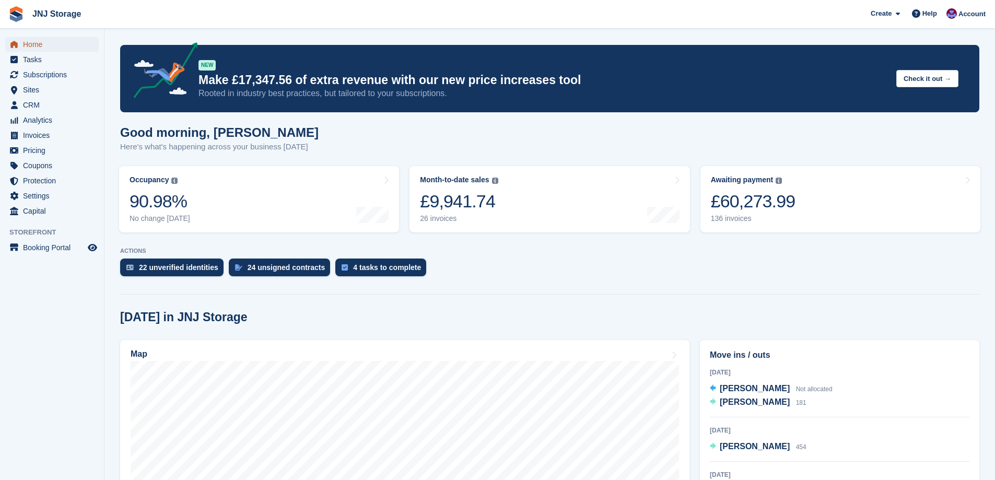
click at [50, 42] on span "Home" at bounding box center [54, 44] width 63 height 15
click at [60, 76] on span "Subscriptions" at bounding box center [54, 74] width 63 height 15
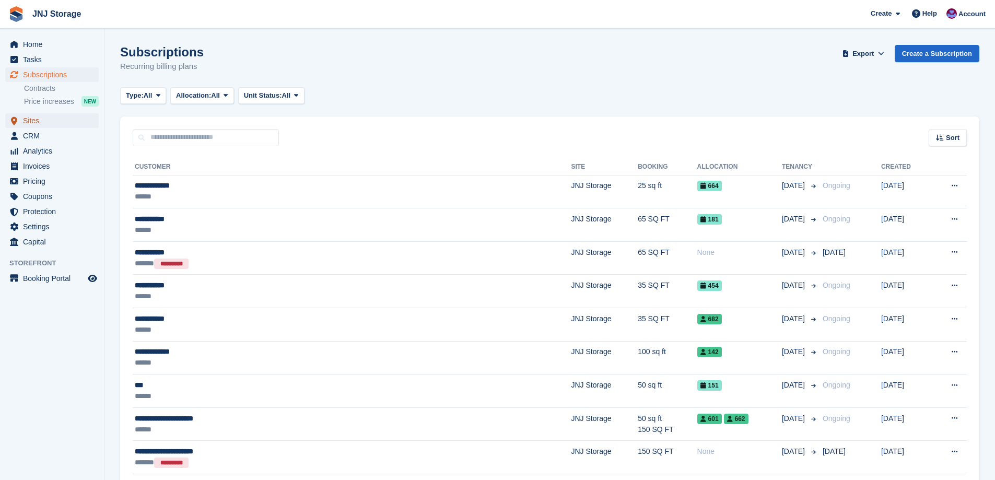
click at [54, 123] on span "Sites" at bounding box center [54, 120] width 63 height 15
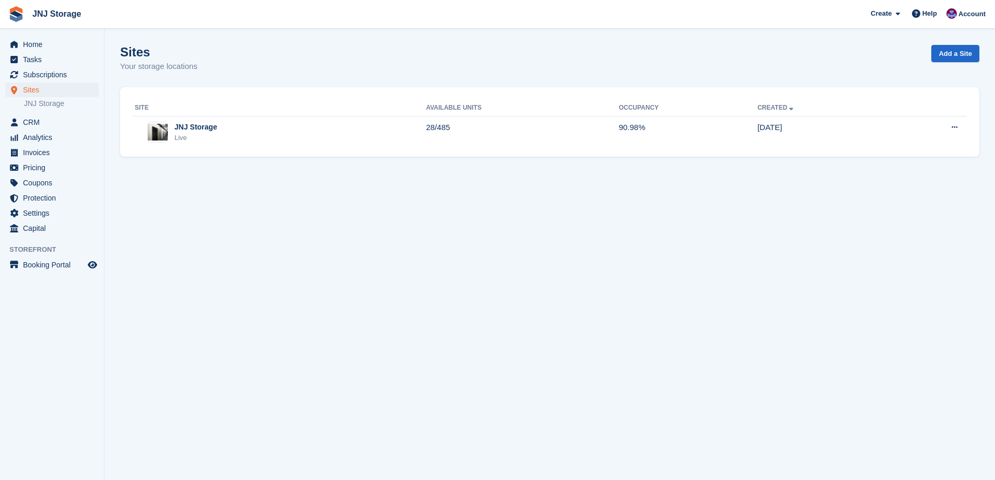
click at [258, 154] on div "Site Available Units Occupancy Created JNJ Storage Live 28/485 90.98% 09 Apr Ed…" at bounding box center [549, 122] width 859 height 70
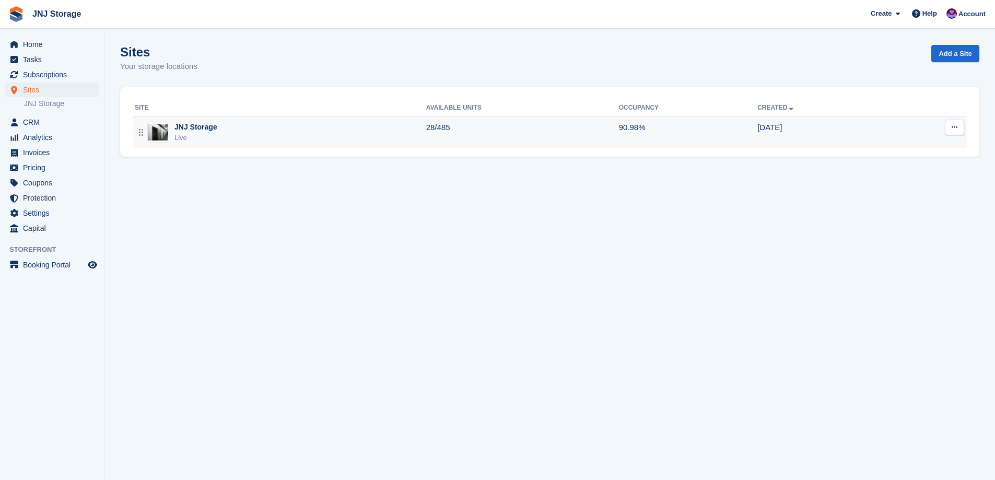
click at [257, 137] on div "JNJ Storage Live" at bounding box center [280, 132] width 291 height 21
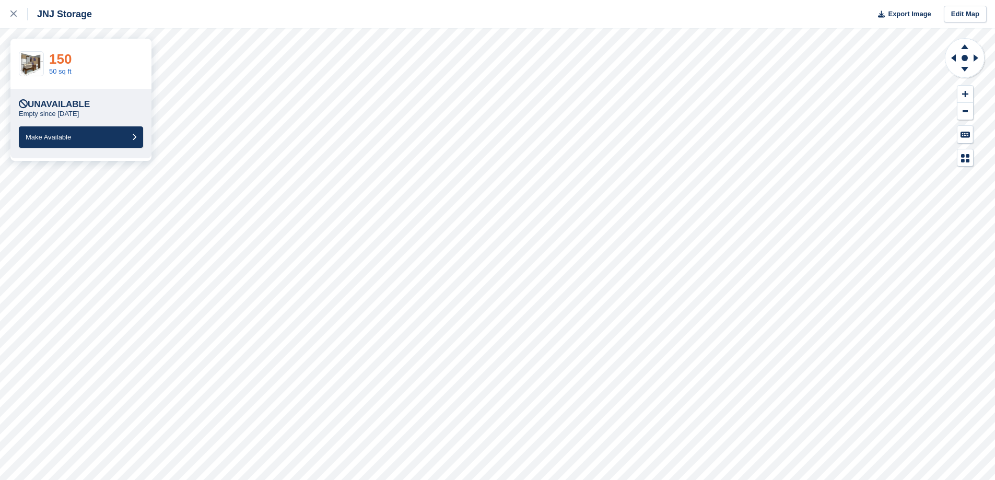
click at [64, 64] on link "150" at bounding box center [60, 59] width 22 height 16
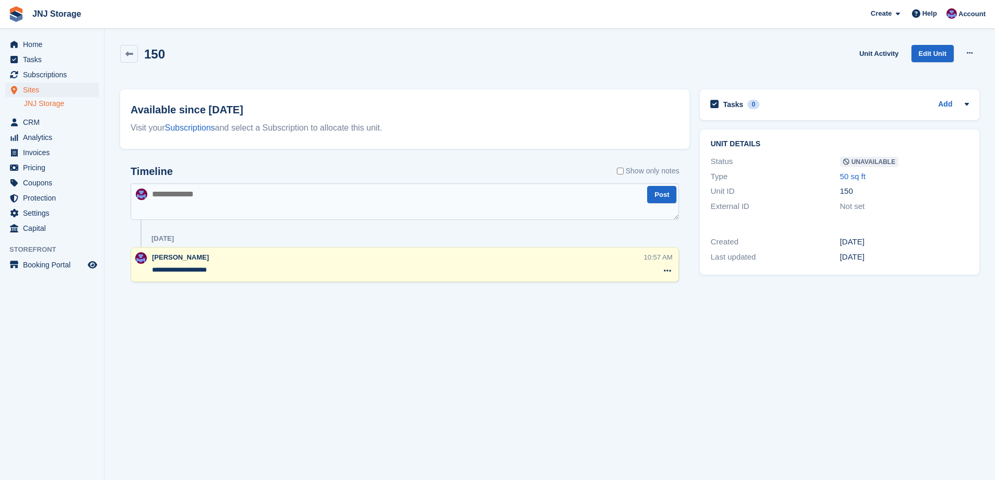
click at [394, 226] on div "**********" at bounding box center [405, 224] width 549 height 117
click at [331, 194] on textarea at bounding box center [405, 201] width 549 height 37
click at [186, 193] on textarea "**********" at bounding box center [405, 201] width 549 height 37
type textarea "**********"
click at [663, 195] on button "Post" at bounding box center [661, 194] width 29 height 17
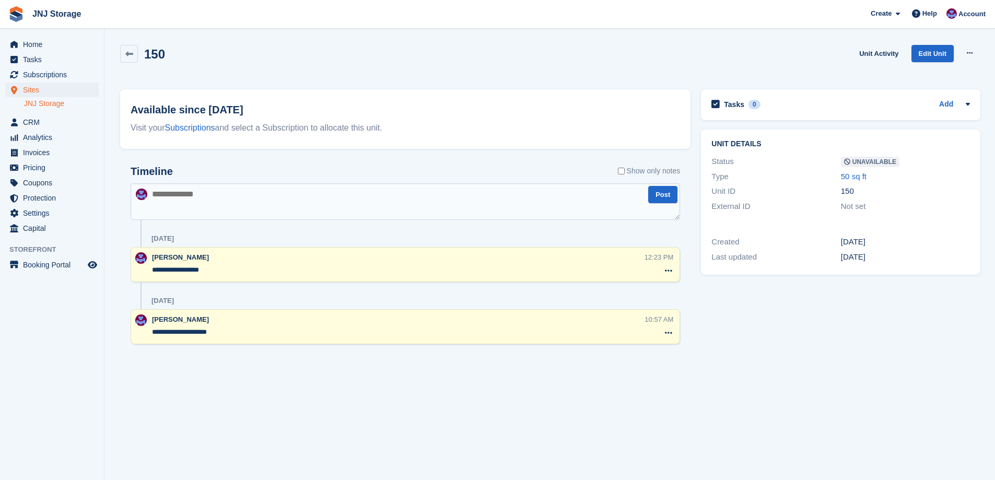
click at [240, 263] on div "**********" at bounding box center [398, 264] width 493 height 25
click at [214, 277] on div "**********" at bounding box center [406, 264] width 550 height 35
click at [214, 272] on textarea "**********" at bounding box center [398, 270] width 493 height 10
type textarea "**********"
